Goal: Information Seeking & Learning: Learn about a topic

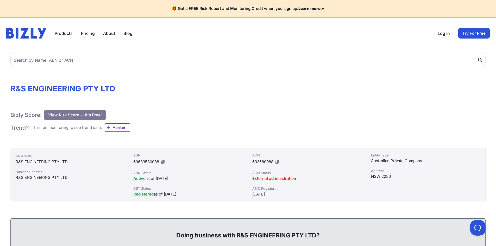
click at [127, 34] on link "Blog" at bounding box center [127, 33] width 9 height 6
